Goal: Find specific page/section: Find specific page/section

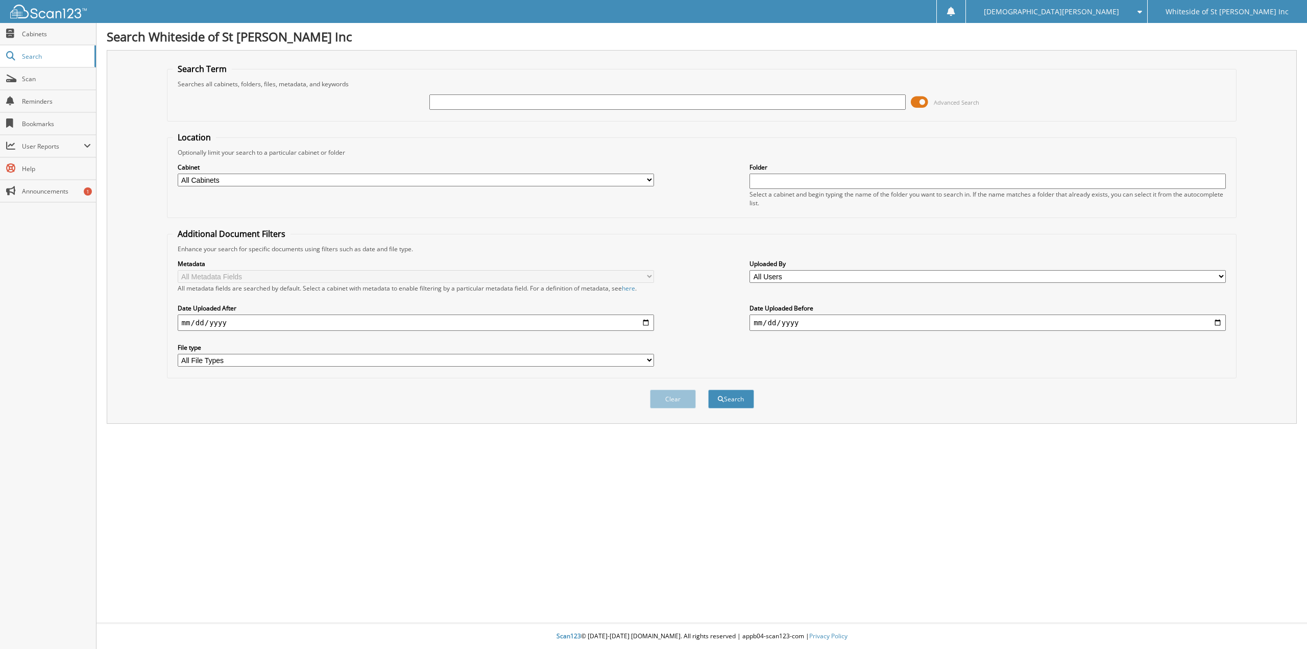
click at [529, 104] on input "text" at bounding box center [667, 101] width 476 height 15
type input "[PERSON_NAME]"
click at [708, 390] on button "Search" at bounding box center [731, 399] width 46 height 19
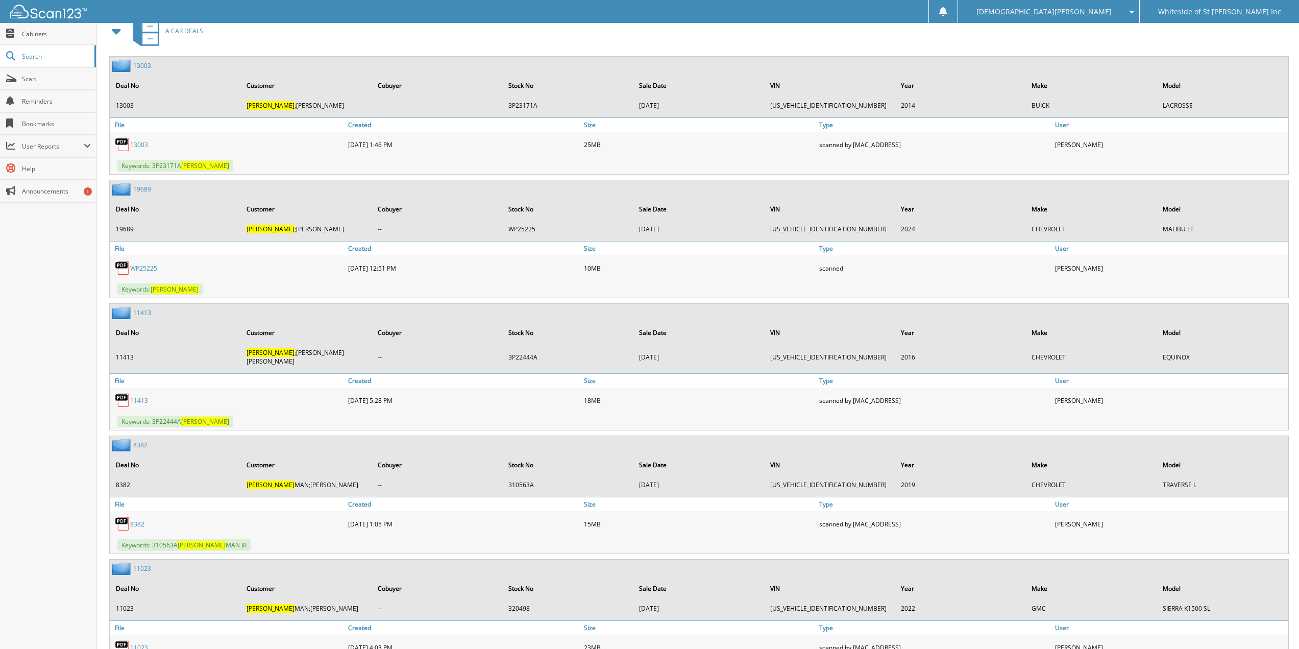
scroll to position [1129, 0]
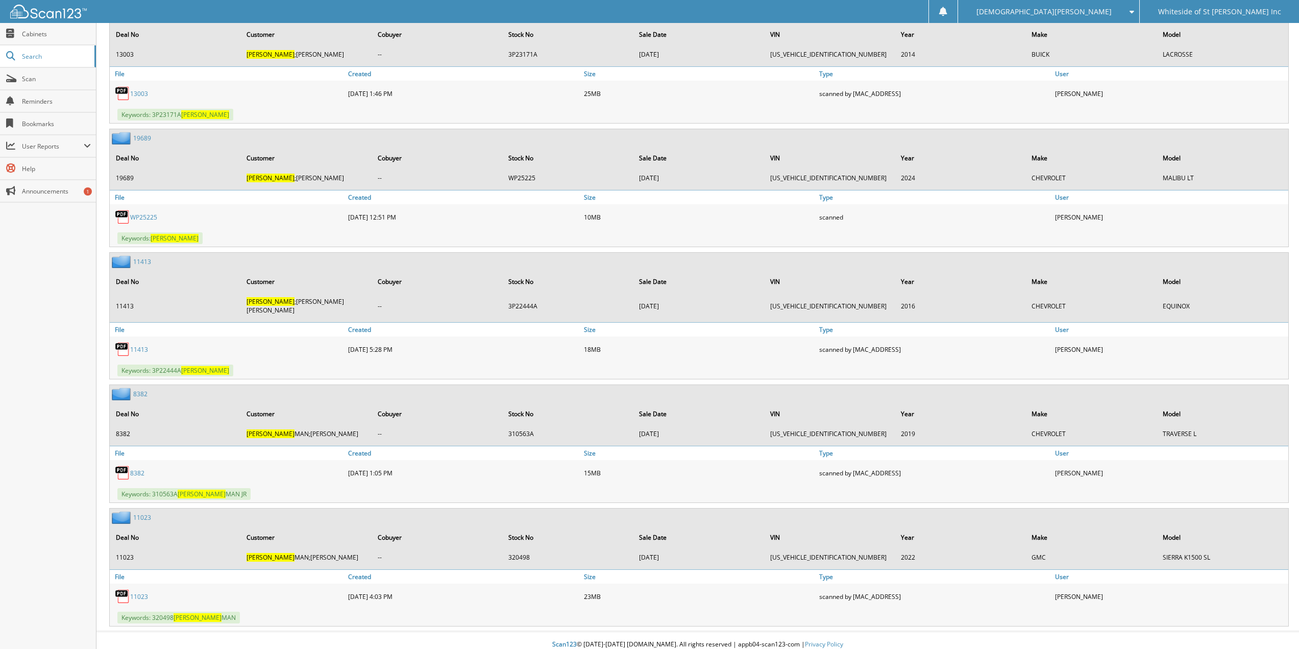
click at [147, 137] on link "19689" at bounding box center [142, 138] width 18 height 9
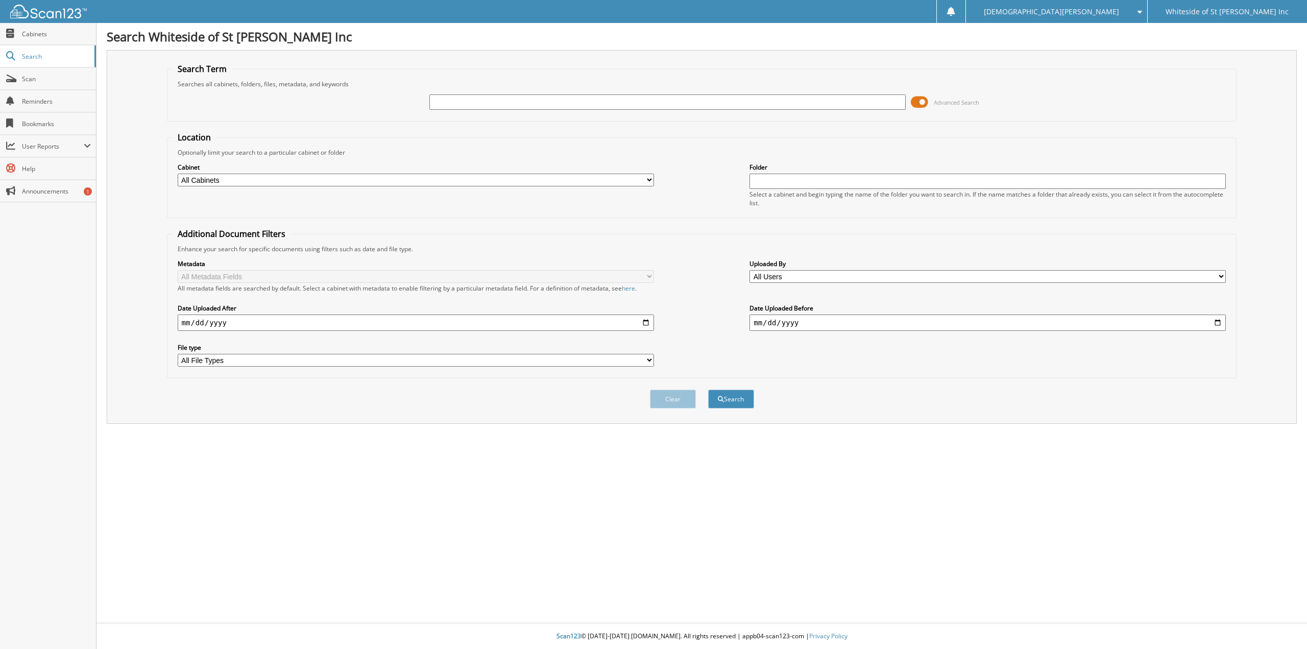
click at [460, 102] on input "text" at bounding box center [667, 101] width 476 height 15
type input "bex"
click at [708, 390] on button "Search" at bounding box center [731, 399] width 46 height 19
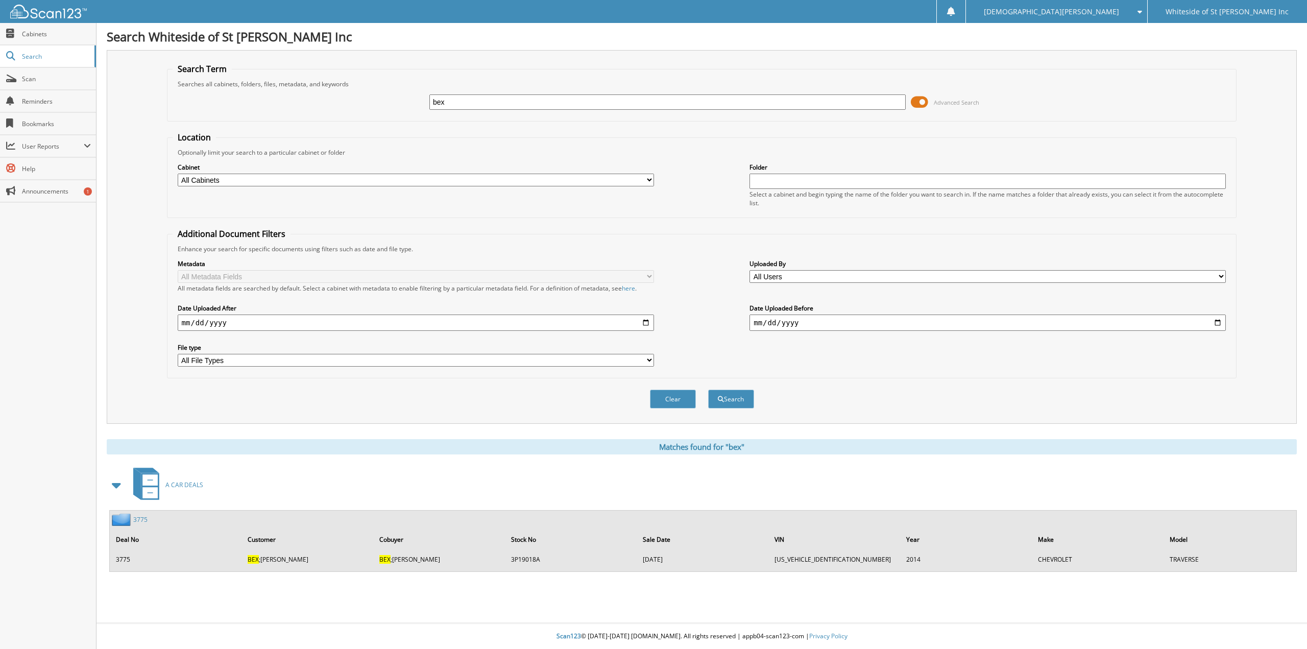
click at [140, 522] on link "3775" at bounding box center [140, 519] width 14 height 9
